Goal: Obtain resource: Download file/media

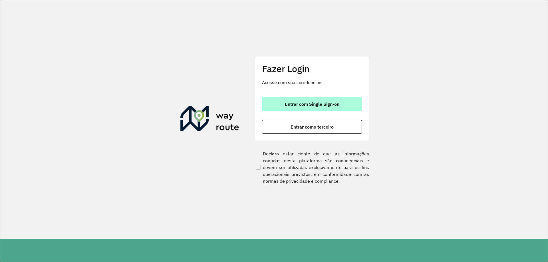
click at [296, 105] on span "Entrar com Single Sign-on" at bounding box center [312, 104] width 55 height 5
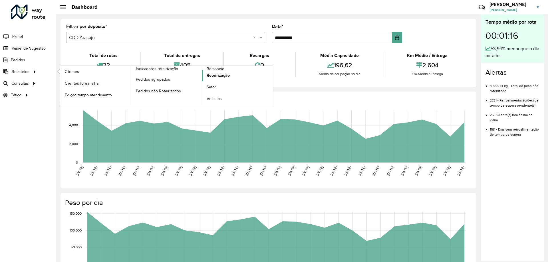
click at [216, 70] on link "Roteirização" at bounding box center [237, 75] width 71 height 11
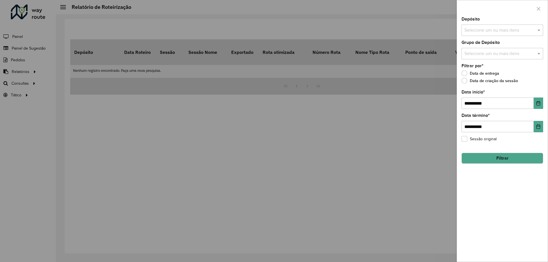
click at [27, 71] on div at bounding box center [274, 131] width 548 height 262
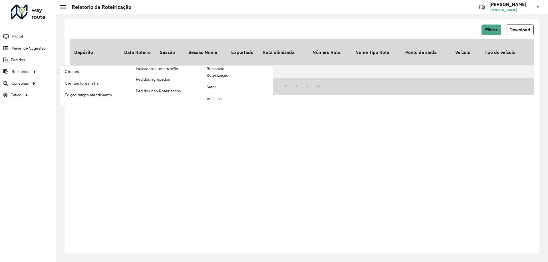
click at [57, 73] on ul "Clientes Clientes fora malha Edição tempo atendimento Indicadores roteirização …" at bounding box center [161, 85] width 214 height 39
click at [214, 69] on span "Romaneio" at bounding box center [216, 69] width 19 height 6
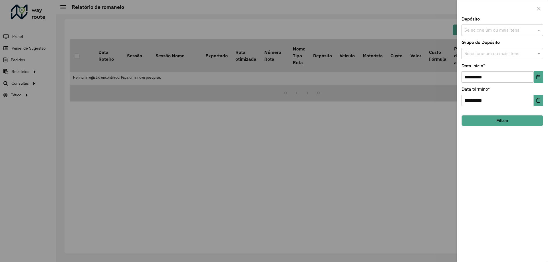
click at [505, 118] on button "Filtrar" at bounding box center [503, 120] width 82 height 11
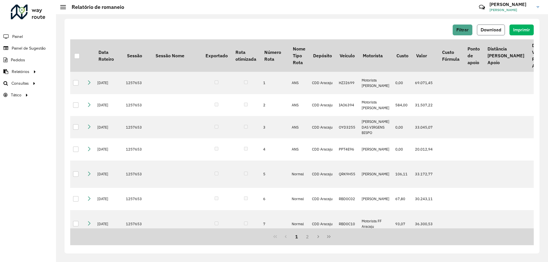
click at [489, 27] on button "Download" at bounding box center [491, 30] width 28 height 11
click at [353, 14] on div "Filtrar Download Imprimir Data Roteiro Sessão Sessão Nome Exportado Rota otimiz…" at bounding box center [302, 138] width 492 height 248
click at [455, 25] on button "Filtrar" at bounding box center [463, 30] width 20 height 11
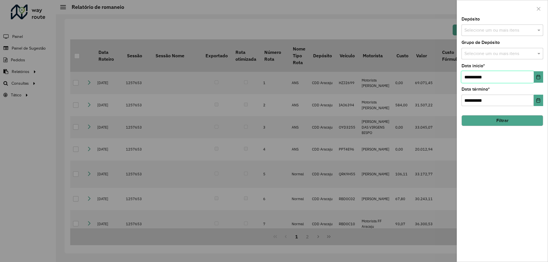
drag, startPoint x: 503, startPoint y: 76, endPoint x: 526, endPoint y: 76, distance: 23.1
click at [504, 76] on input "**********" at bounding box center [498, 76] width 72 height 11
click at [537, 73] on button "Choose Date" at bounding box center [538, 76] width 9 height 11
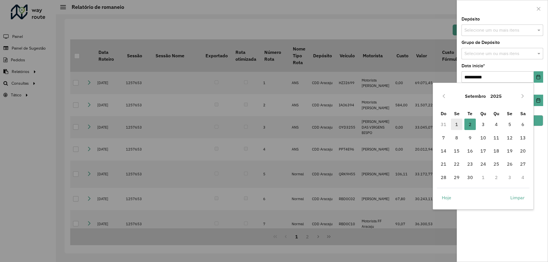
click at [461, 122] on span "1" at bounding box center [456, 124] width 11 height 11
type input "**********"
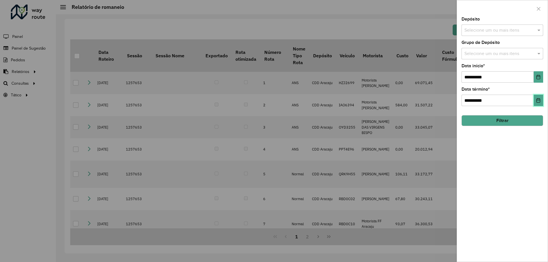
click at [539, 100] on icon "Choose Date" at bounding box center [539, 100] width 4 height 5
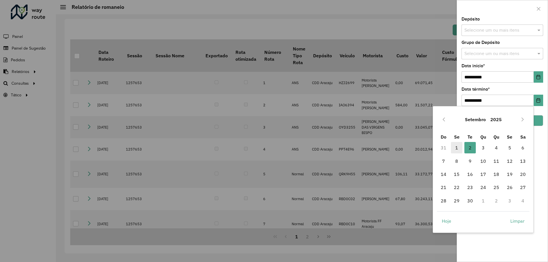
click at [458, 145] on span "1" at bounding box center [456, 147] width 11 height 11
type input "**********"
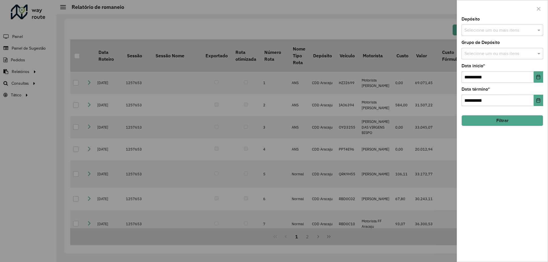
click at [481, 121] on button "Filtrar" at bounding box center [503, 120] width 82 height 11
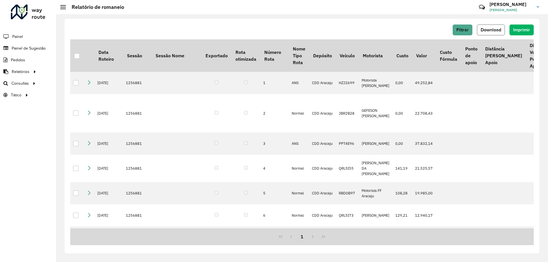
click at [497, 32] on span "Download" at bounding box center [491, 29] width 21 height 5
